Goal: Book appointment/travel/reservation

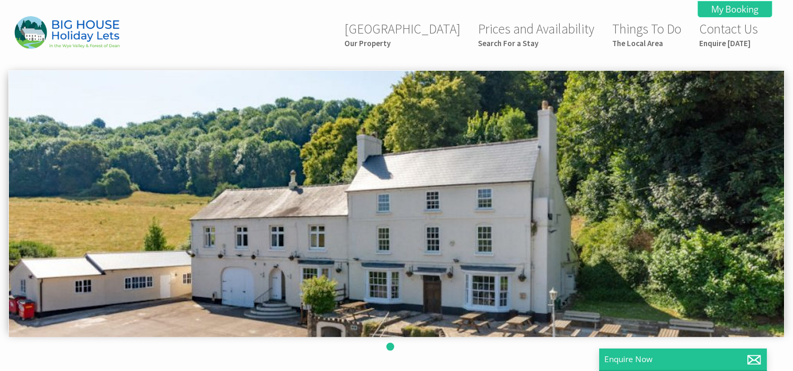
scroll to position [0, 9]
click at [509, 40] on small "Search For a Stay" at bounding box center [536, 43] width 116 height 10
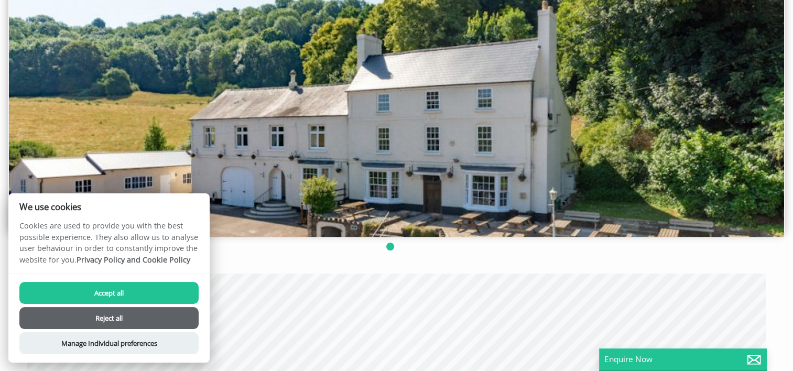
scroll to position [105, 0]
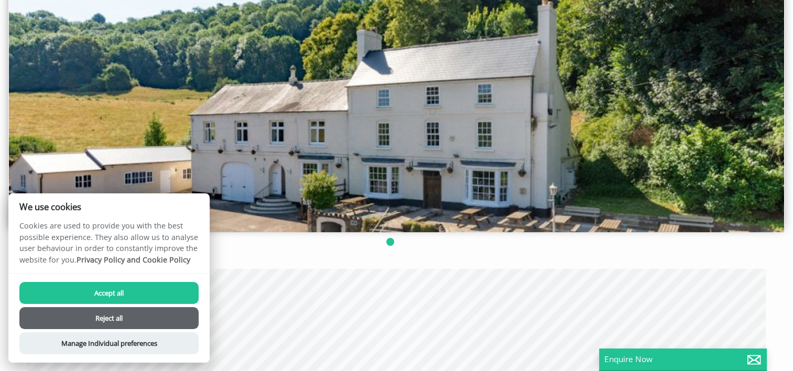
click at [157, 294] on button "Accept all" at bounding box center [108, 293] width 179 height 22
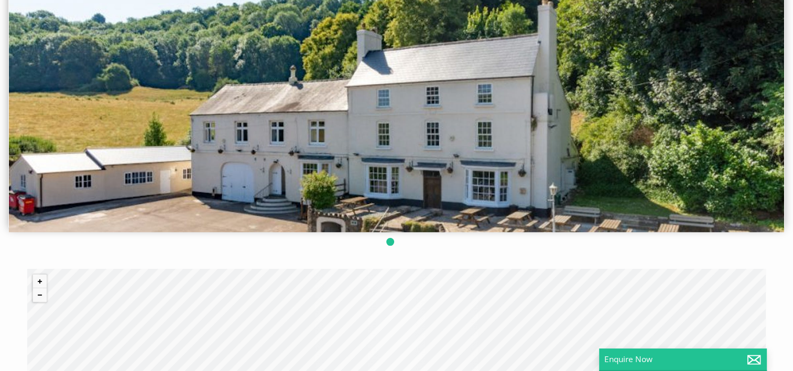
scroll to position [0, 0]
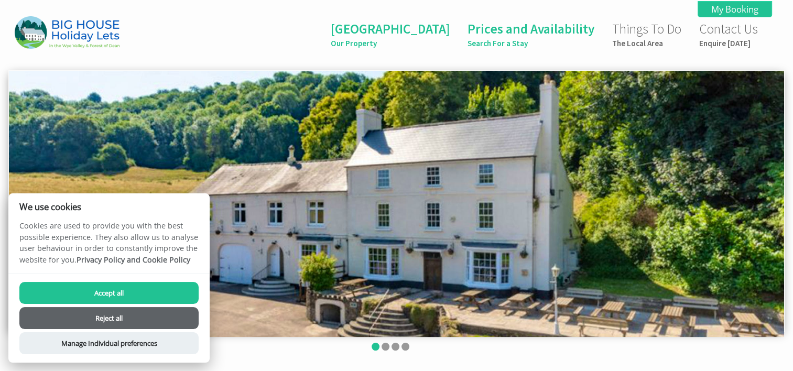
click at [115, 295] on button "Accept all" at bounding box center [108, 293] width 179 height 22
checkbox input "true"
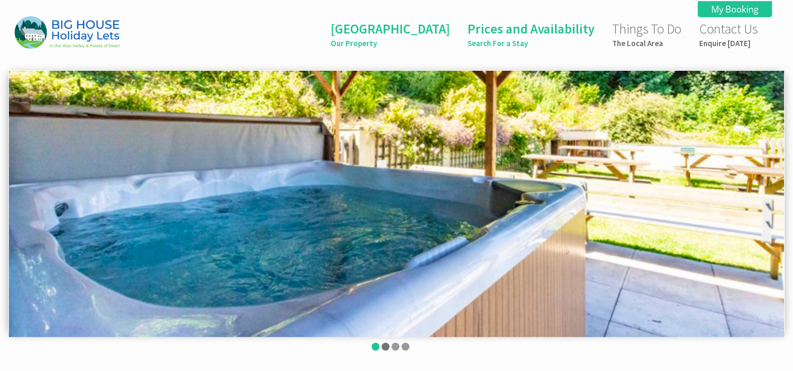
click at [384, 345] on li at bounding box center [386, 347] width 8 height 8
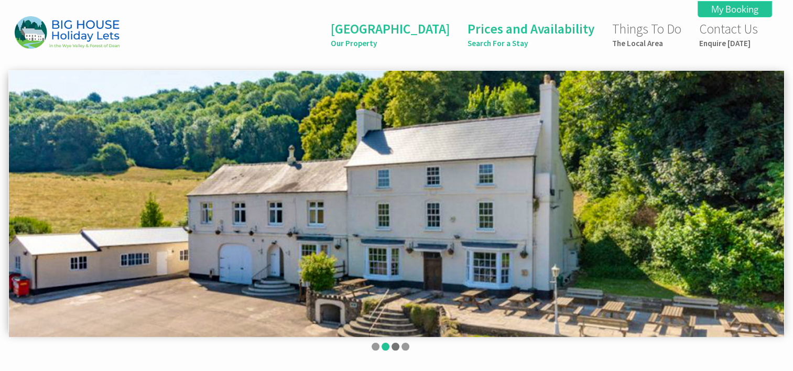
click at [398, 346] on li at bounding box center [396, 347] width 8 height 8
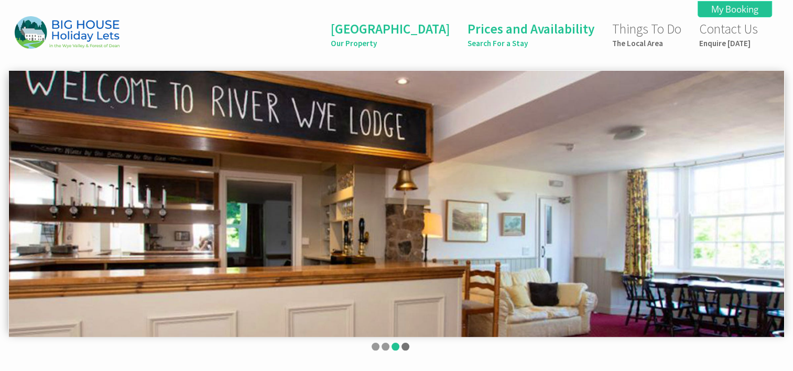
click at [405, 346] on li at bounding box center [406, 347] width 8 height 8
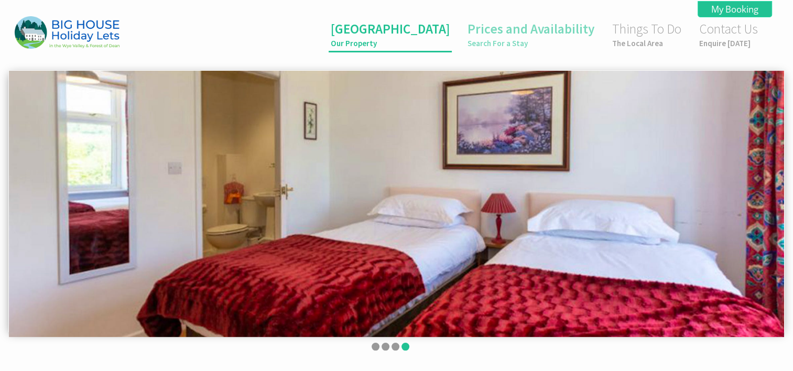
click at [386, 27] on link "River Wye Lodge Our Property" at bounding box center [390, 34] width 119 height 28
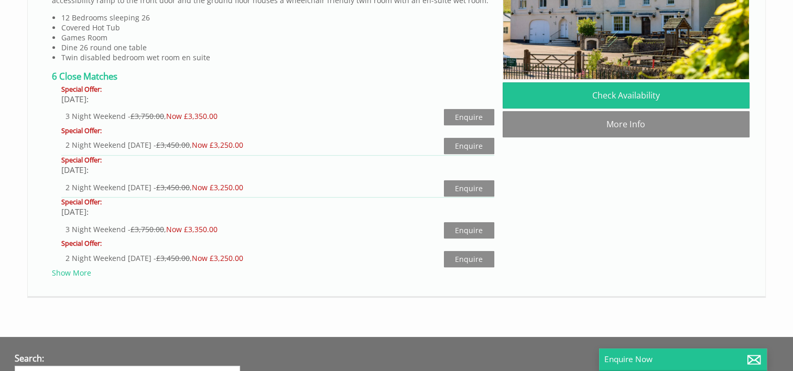
scroll to position [671, 0]
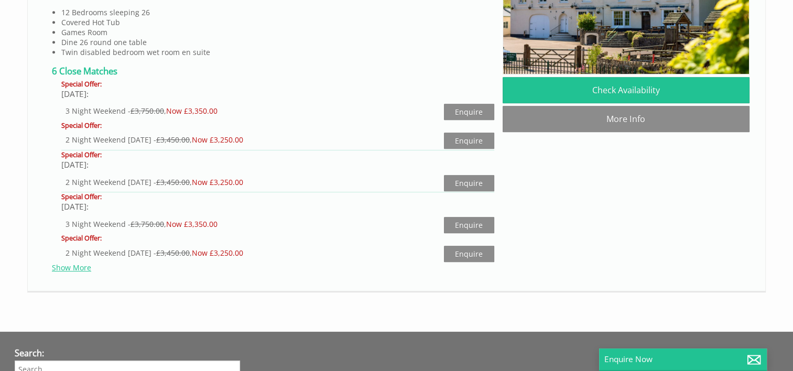
click at [83, 269] on link "Show More" at bounding box center [71, 268] width 39 height 10
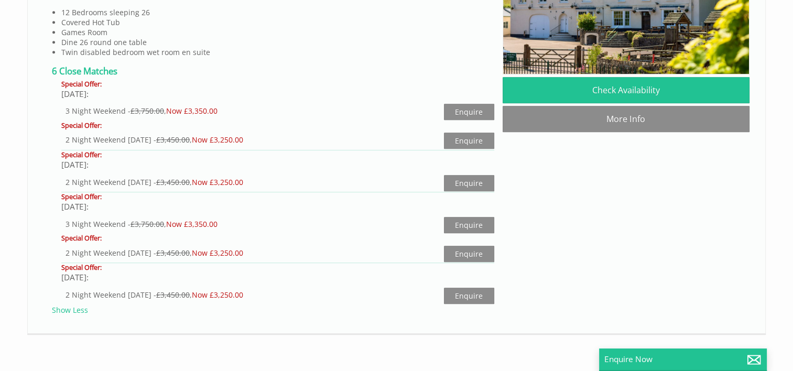
click at [17, 68] on div "© MapTiler © OpenStreetMap contributors Properties Special Offers" at bounding box center [397, 28] width 764 height 650
